Goal: Information Seeking & Learning: Check status

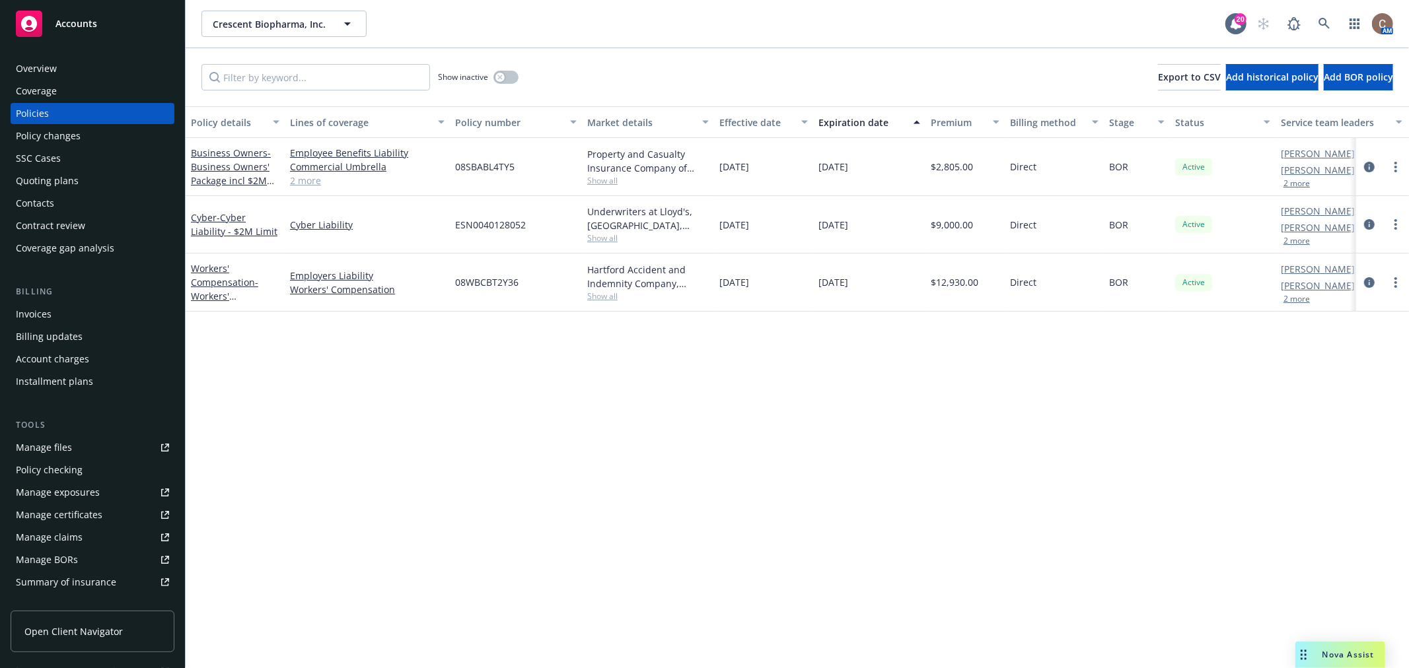
click at [668, 431] on div "Policy details Lines of coverage Policy number Market details Effective date Ex…" at bounding box center [797, 387] width 1223 height 562
